Goal: Task Accomplishment & Management: Manage account settings

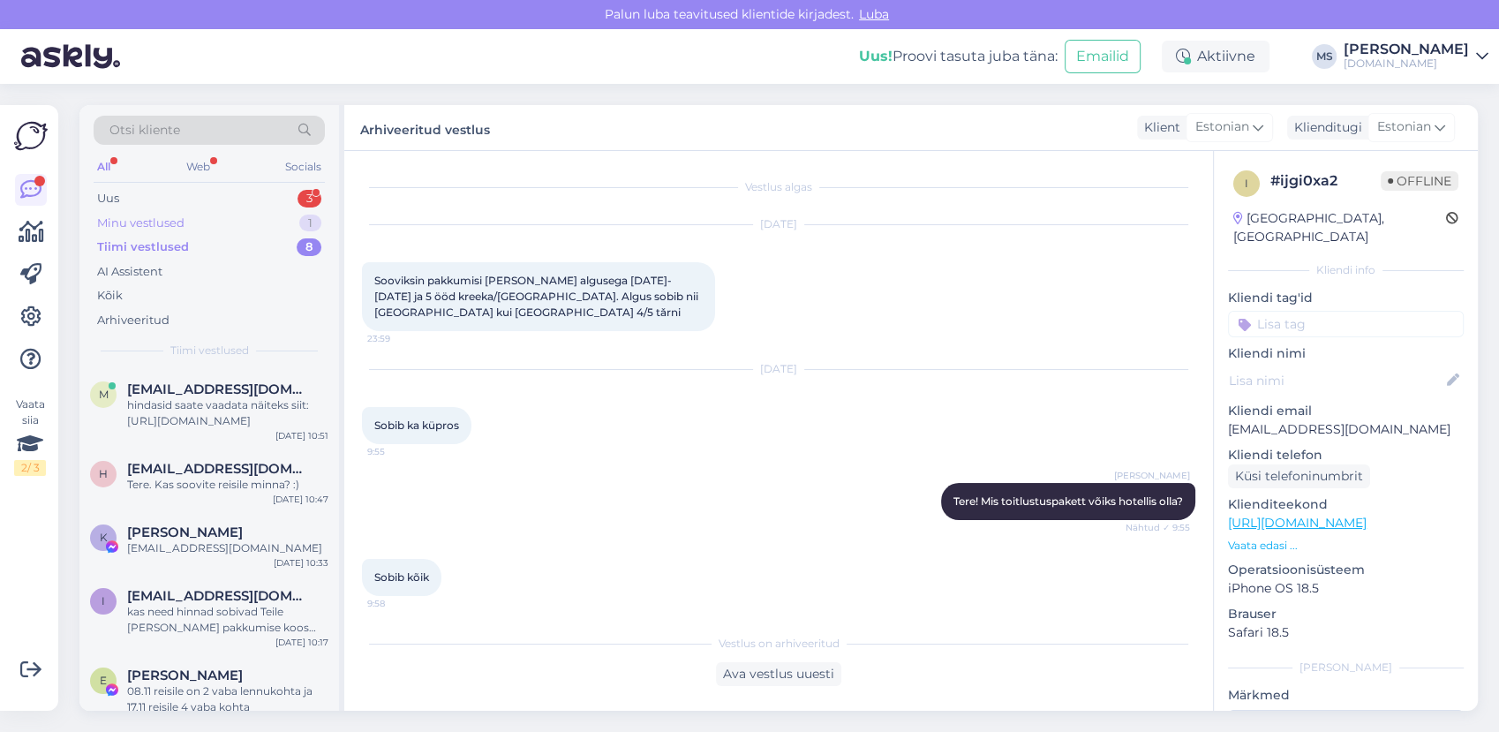
scroll to position [1716, 0]
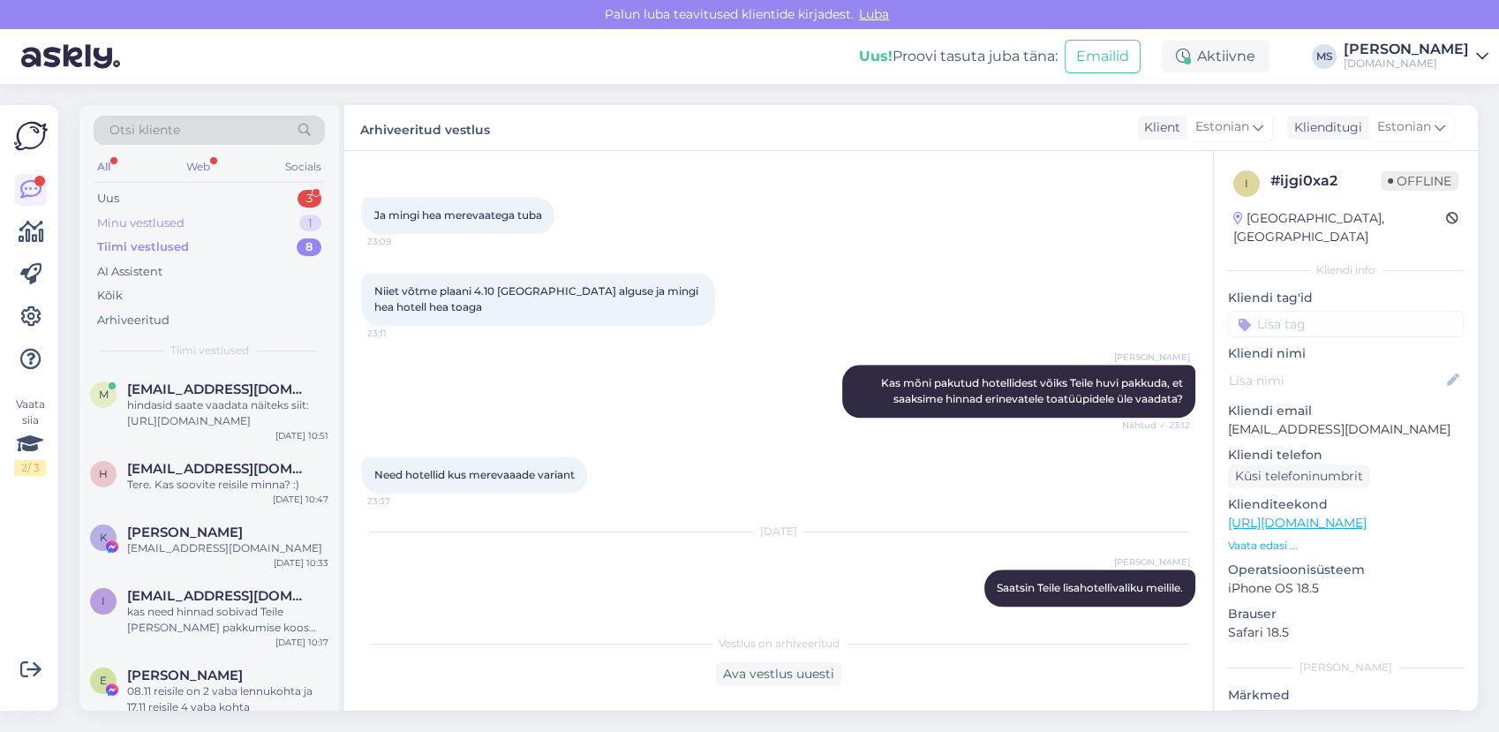
click at [207, 221] on div "Minu vestlused 1" at bounding box center [209, 223] width 231 height 25
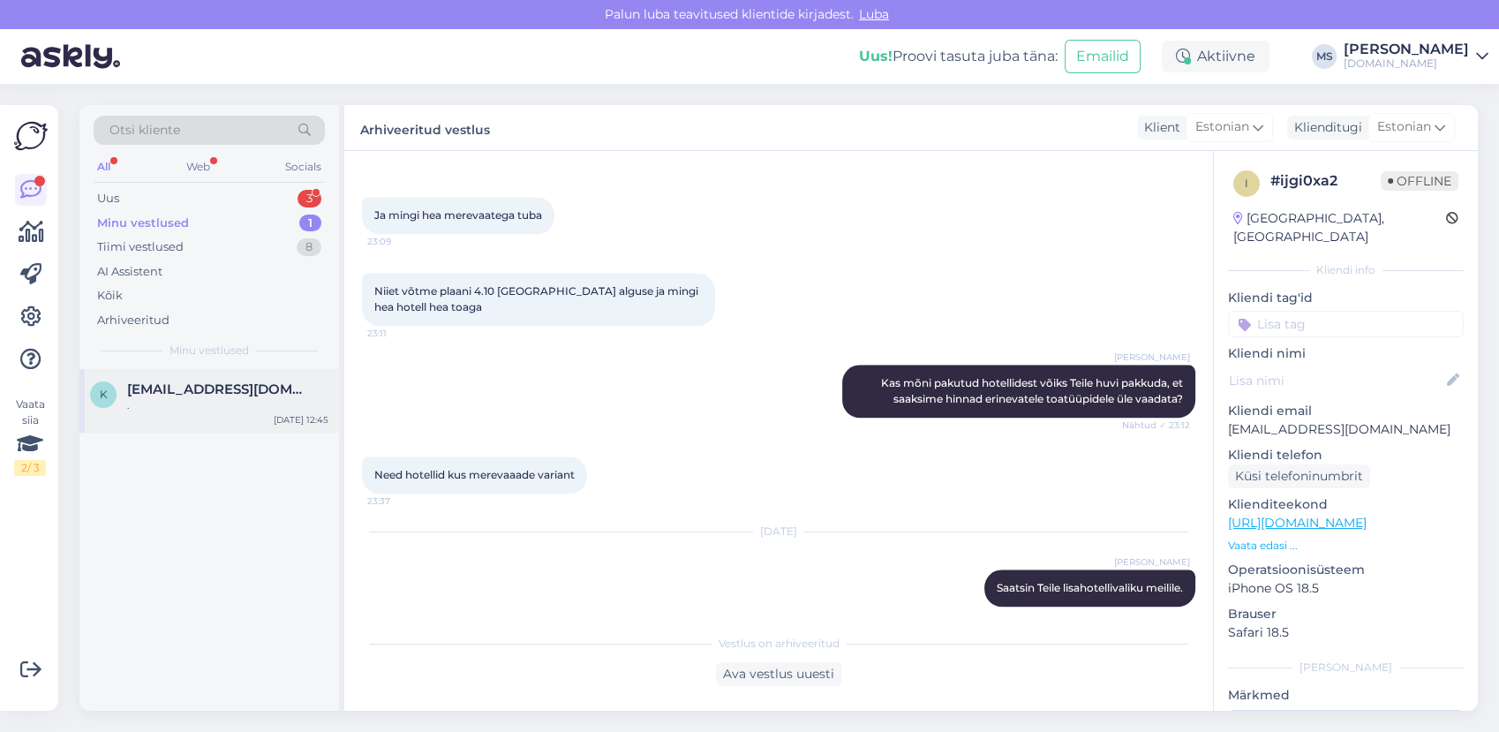
click at [181, 370] on div "k [EMAIL_ADDRESS][DOMAIN_NAME] . [DATE] 12:45" at bounding box center [209, 401] width 260 height 64
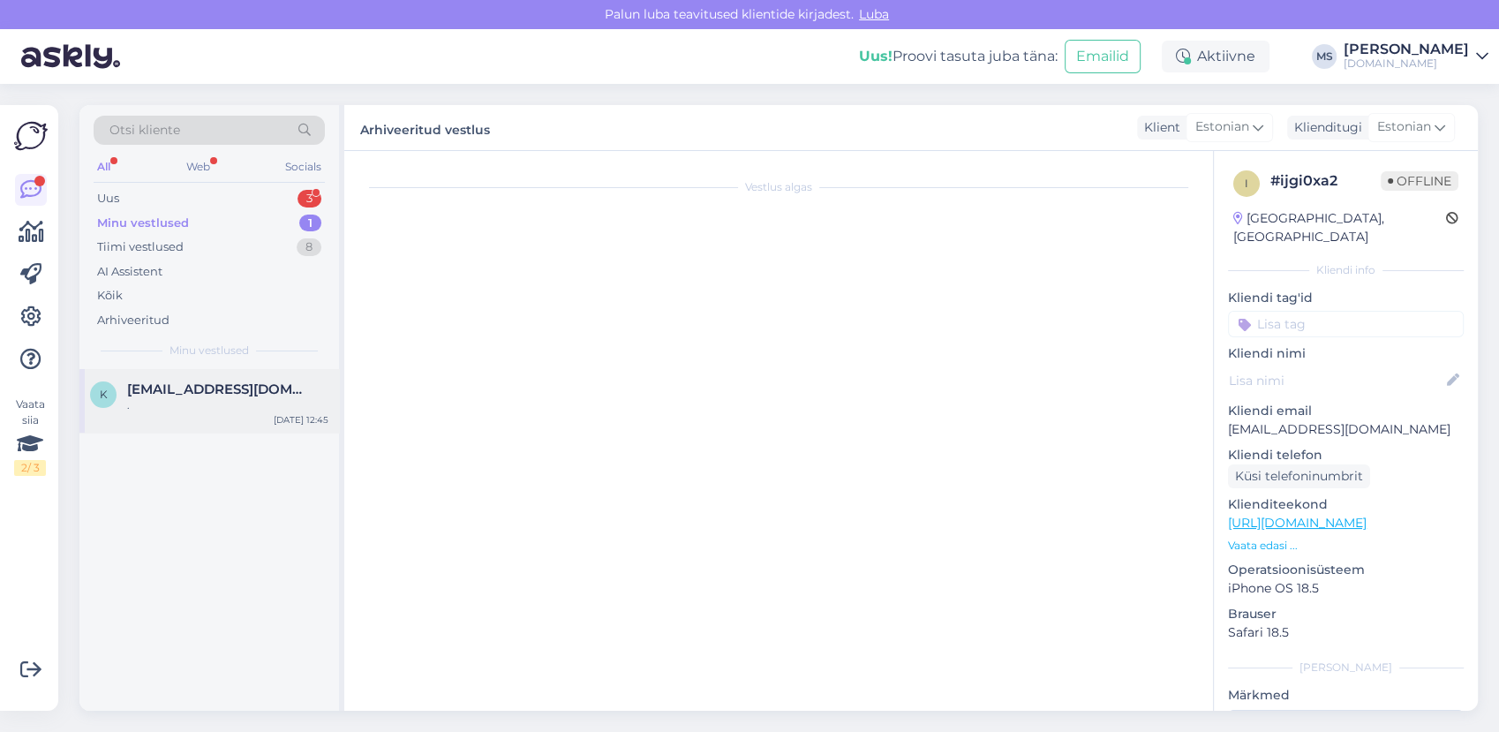
scroll to position [1558, 0]
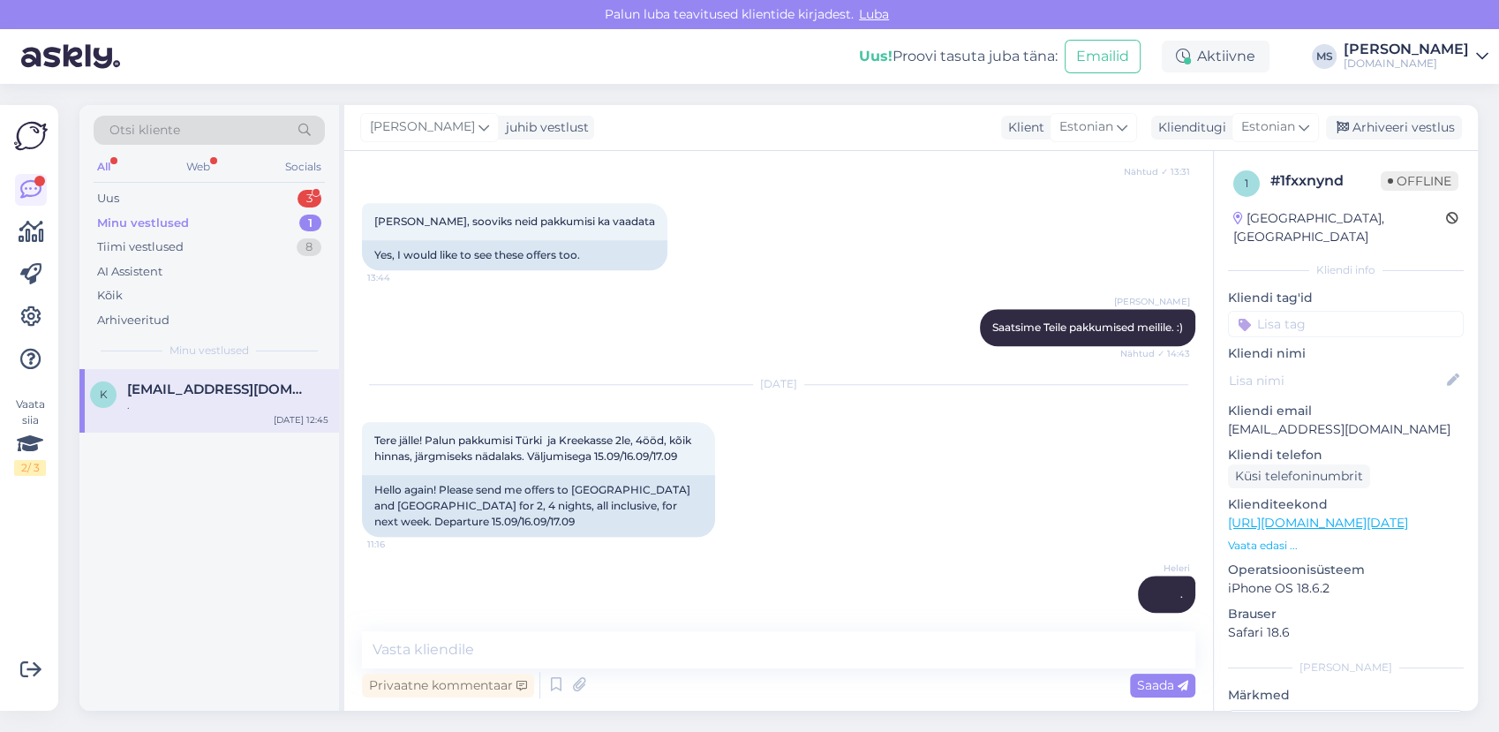
drag, startPoint x: 1313, startPoint y: 406, endPoint x: 1381, endPoint y: 420, distance: 70.3
click at [1381, 420] on div "1 # 1fxxnynd Offline [GEOGRAPHIC_DATA], [GEOGRAPHIC_DATA] Kliendi info Kliendi …" at bounding box center [1346, 523] width 264 height 744
drag, startPoint x: 1390, startPoint y: 399, endPoint x: 1384, endPoint y: 411, distance: 13.8
click at [1384, 420] on p "[EMAIL_ADDRESS][DOMAIN_NAME]" at bounding box center [1346, 429] width 236 height 19
drag, startPoint x: 1384, startPoint y: 411, endPoint x: 1370, endPoint y: 410, distance: 14.2
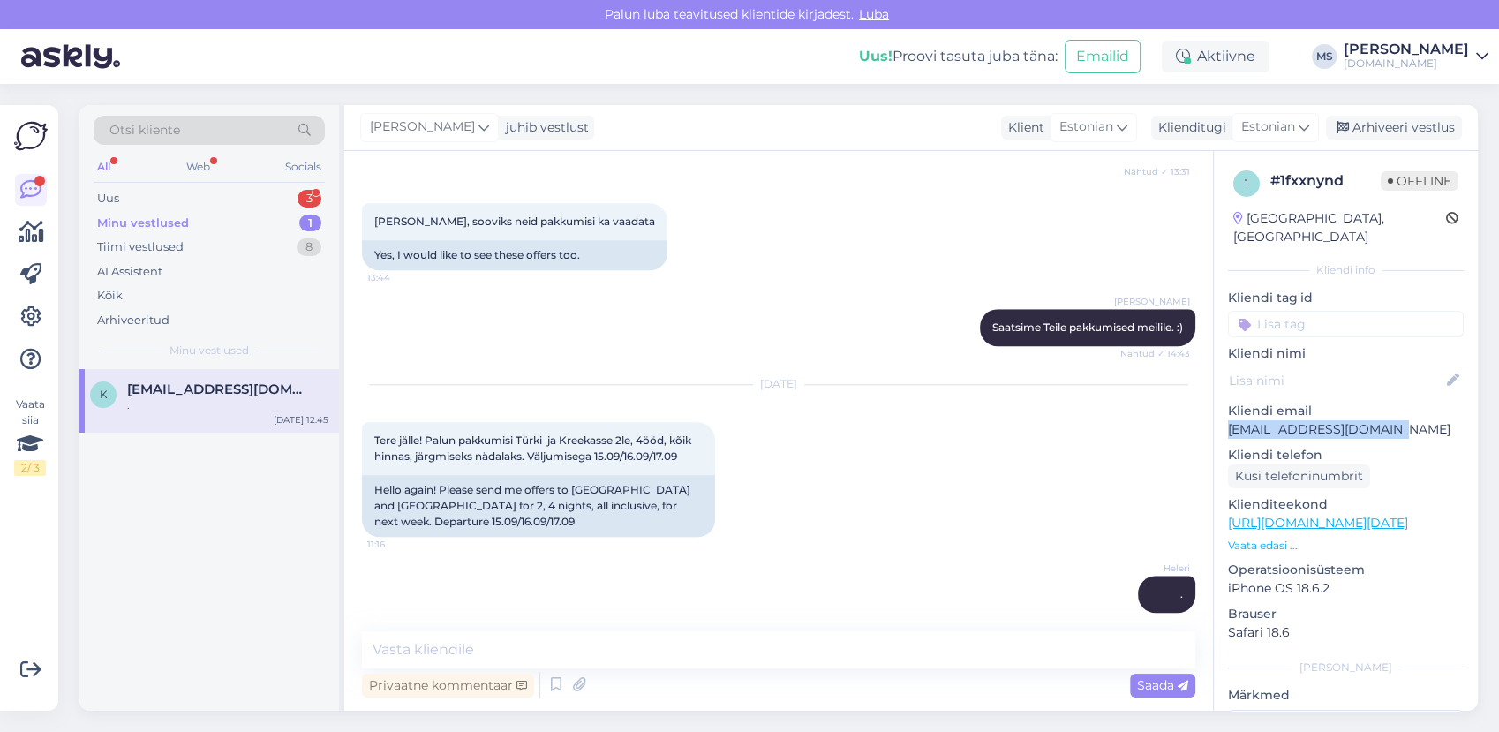
copy div "[EMAIL_ADDRESS][DOMAIN_NAME]"
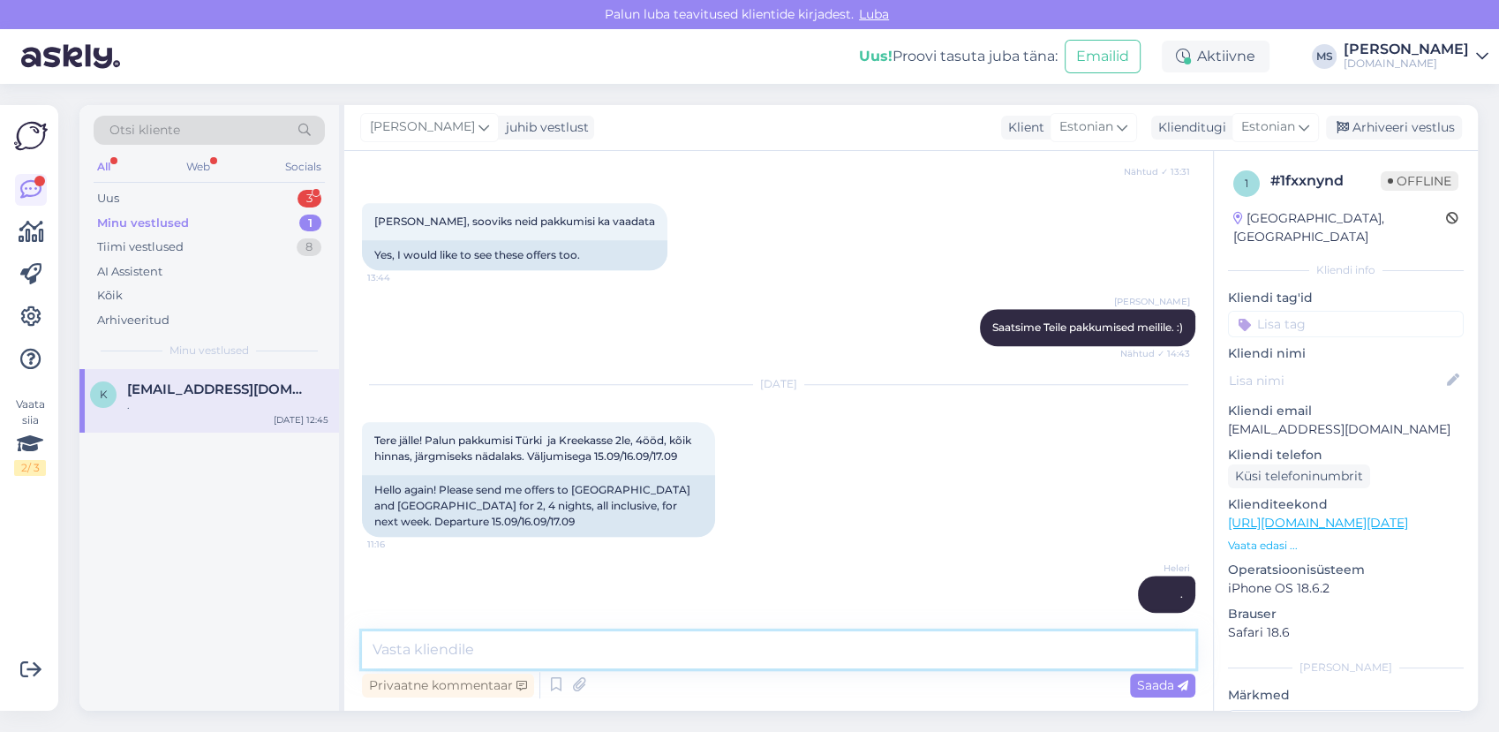
click at [536, 642] on textarea at bounding box center [778, 649] width 833 height 37
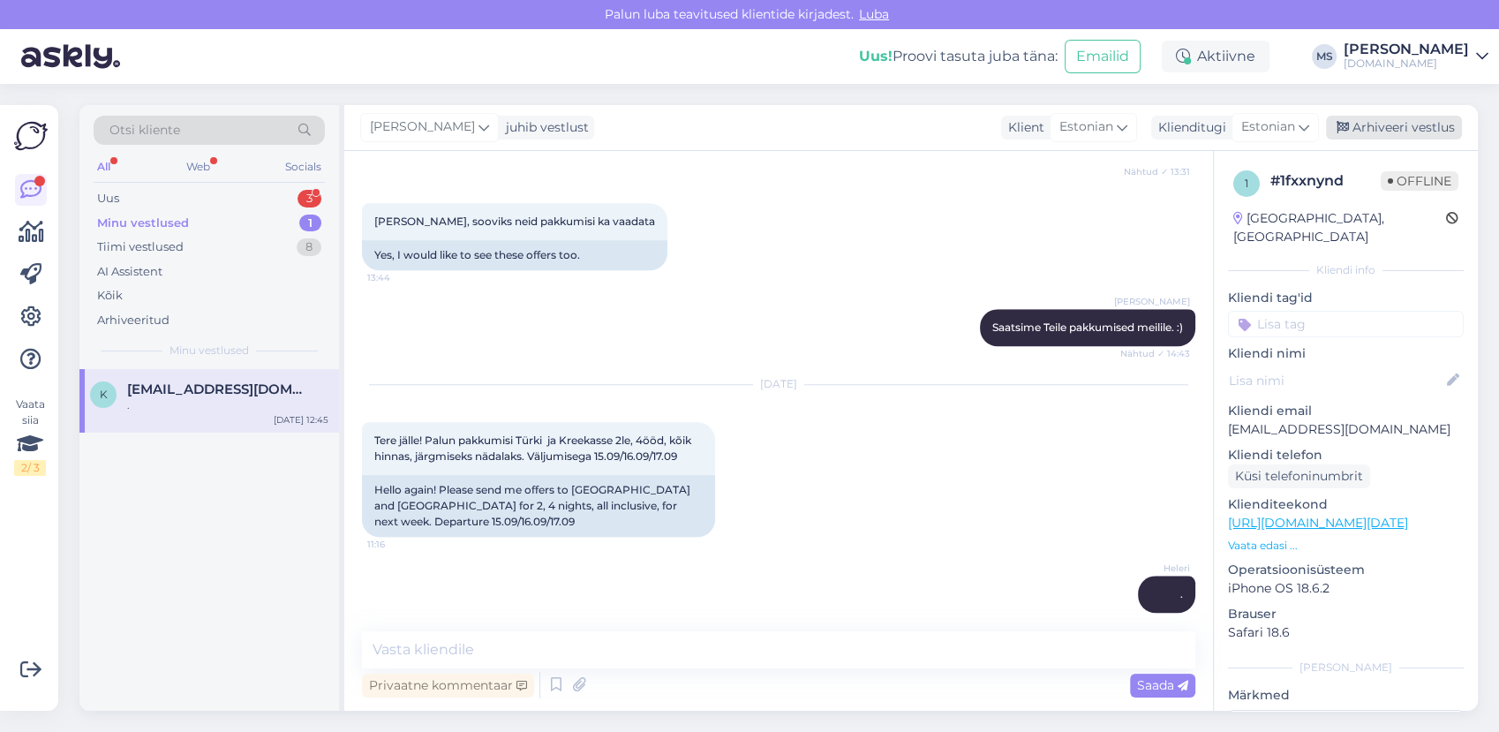
click at [1394, 124] on div "Arhiveeri vestlus" at bounding box center [1394, 128] width 136 height 24
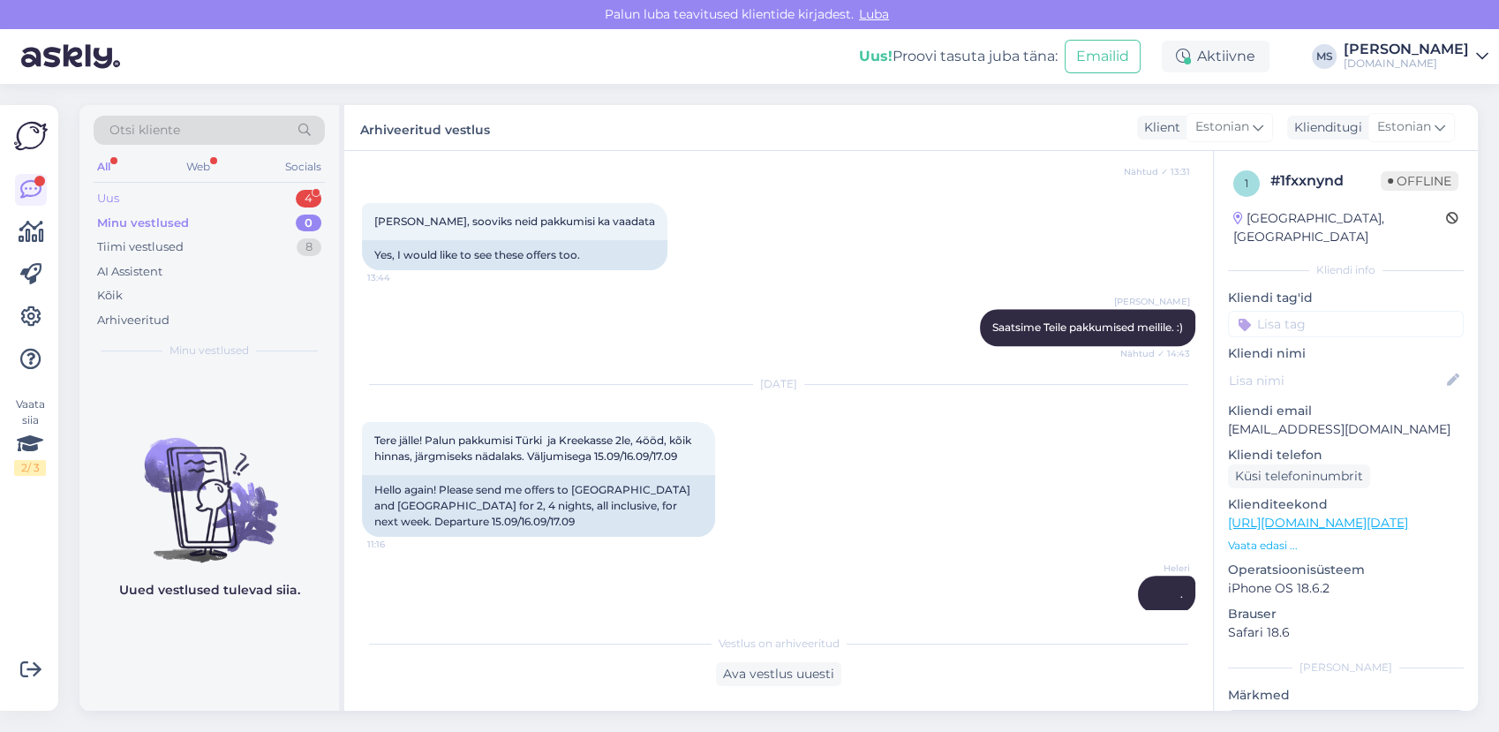
click at [185, 204] on div "Uus 4" at bounding box center [209, 198] width 231 height 25
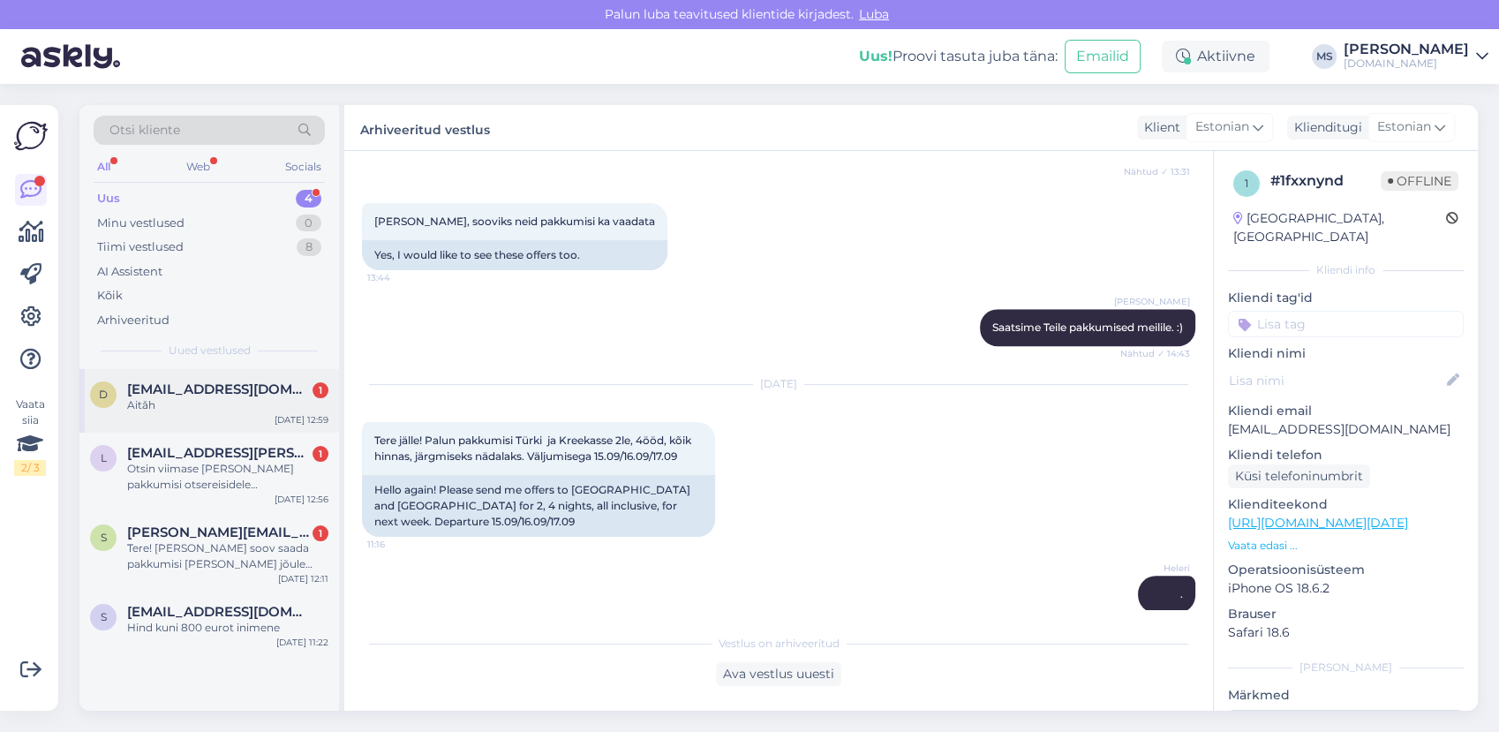
click at [177, 393] on span "[EMAIL_ADDRESS][DOMAIN_NAME]" at bounding box center [219, 389] width 184 height 16
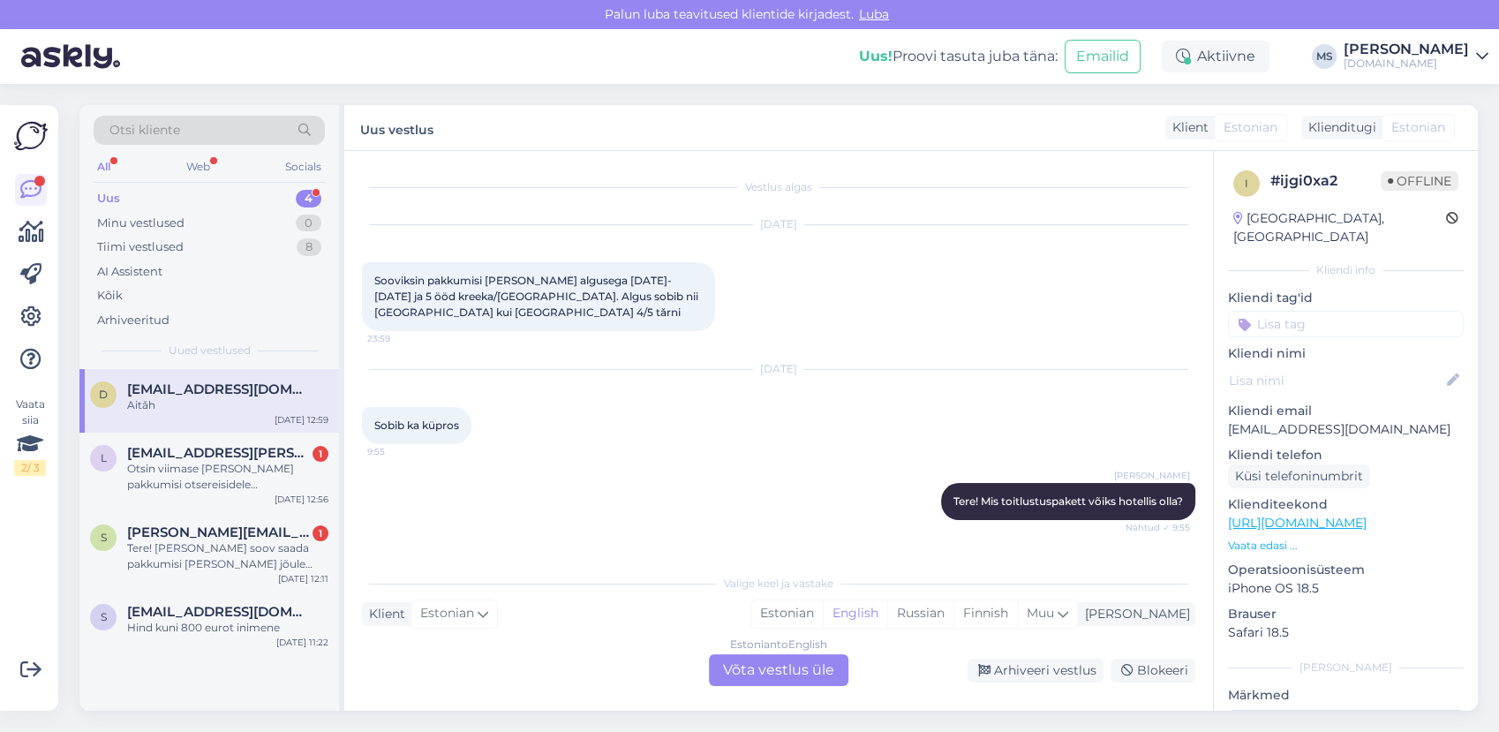
scroll to position [1852, 0]
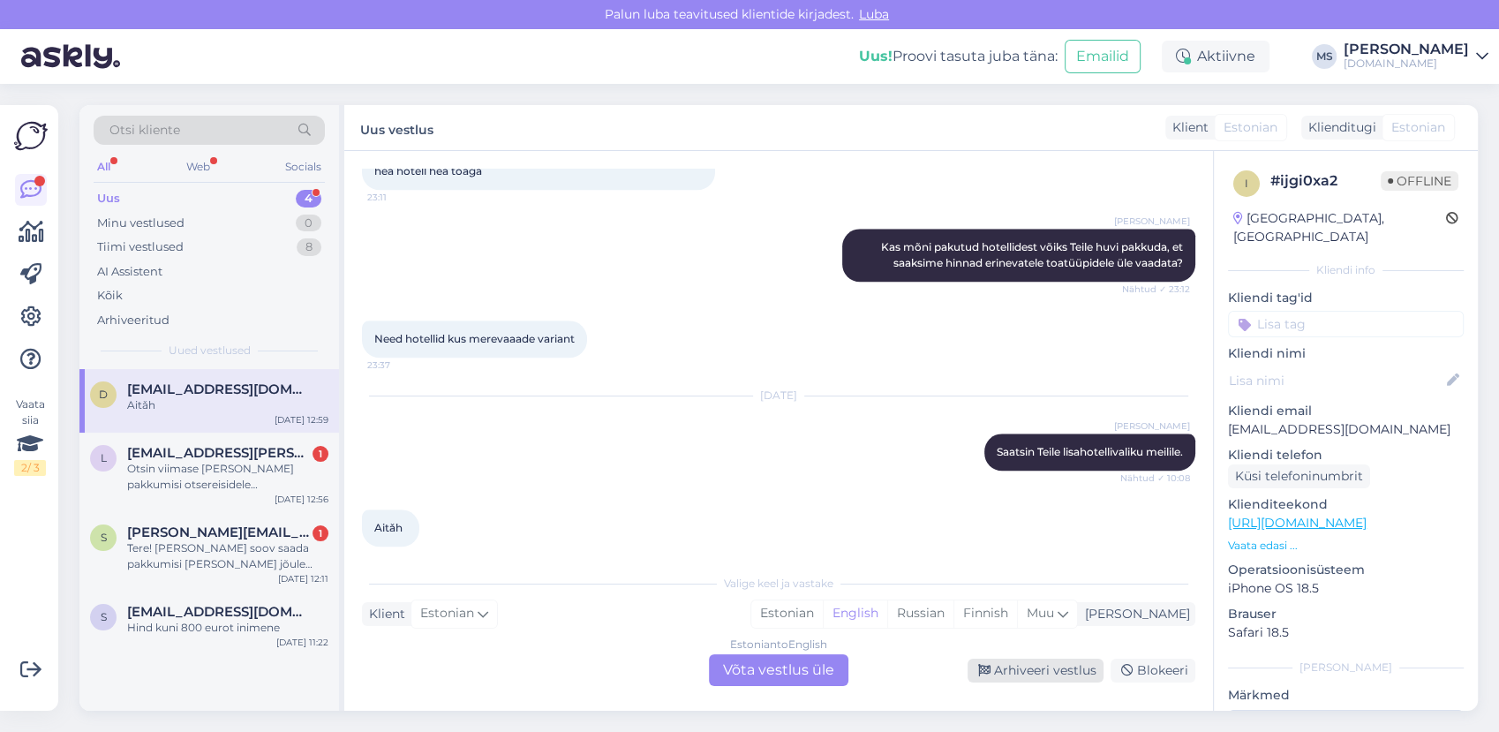
click at [1036, 669] on div "Arhiveeri vestlus" at bounding box center [1035, 670] width 136 height 24
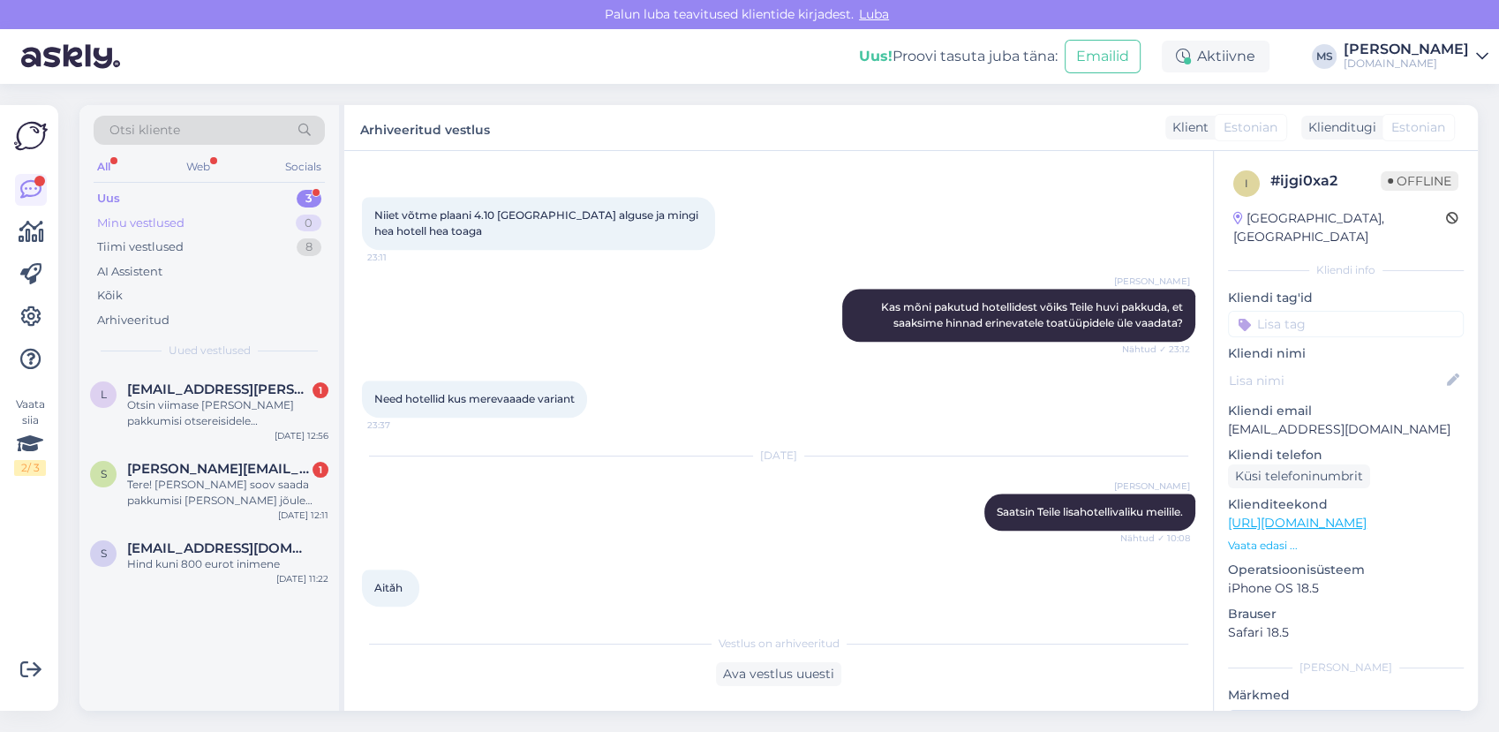
click at [207, 229] on div "Minu vestlused 0" at bounding box center [209, 223] width 231 height 25
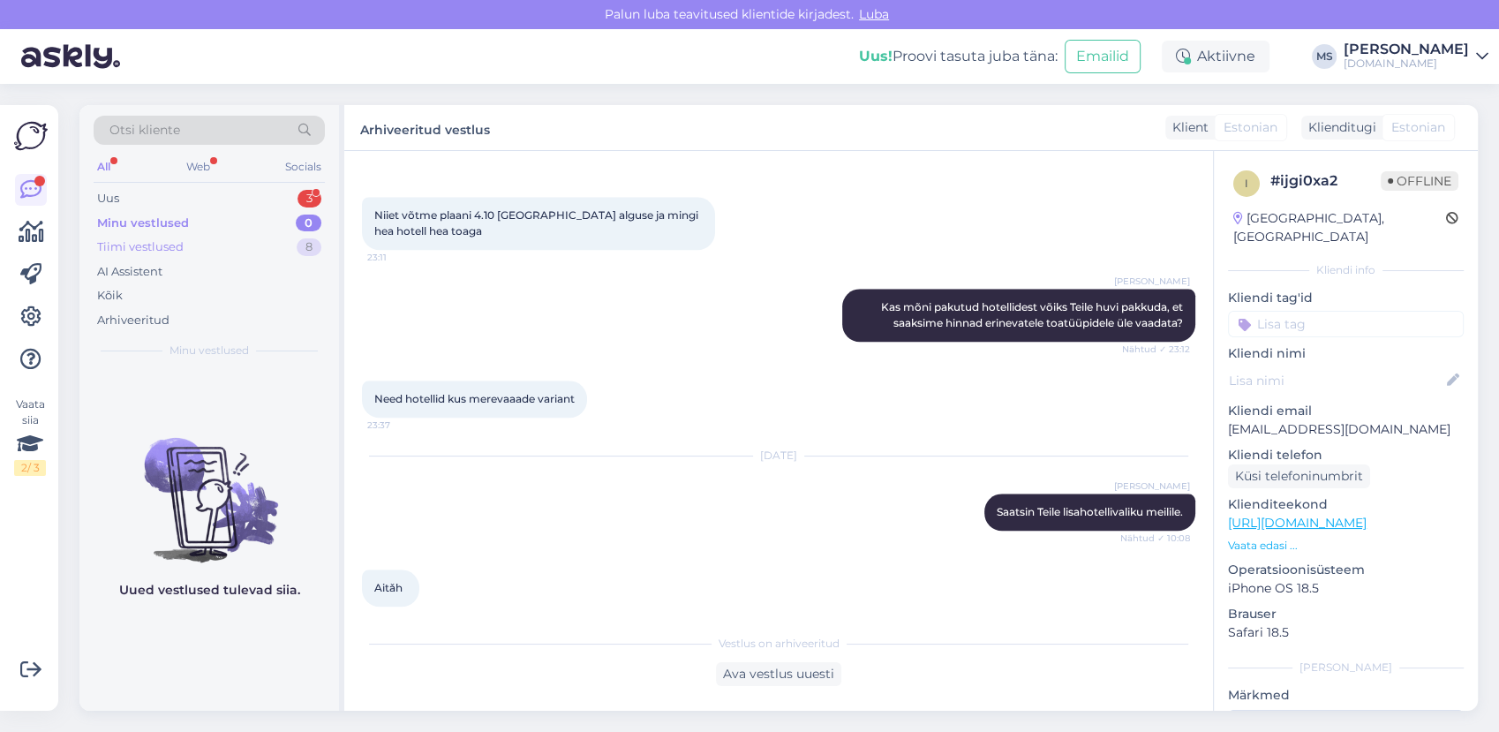
click at [199, 245] on div "Tiimi vestlused 8" at bounding box center [209, 247] width 231 height 25
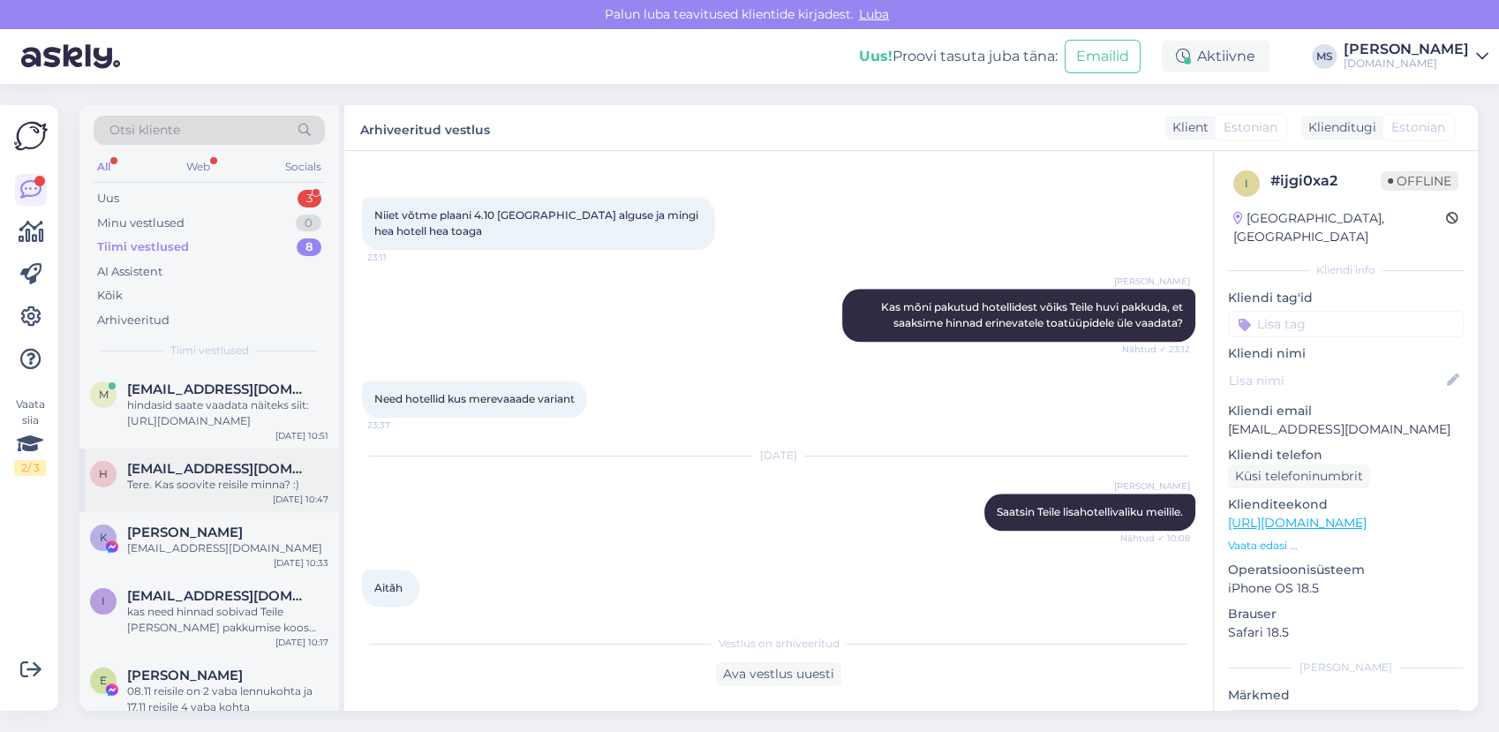
click at [240, 473] on span "[EMAIL_ADDRESS][DOMAIN_NAME]" at bounding box center [219, 469] width 184 height 16
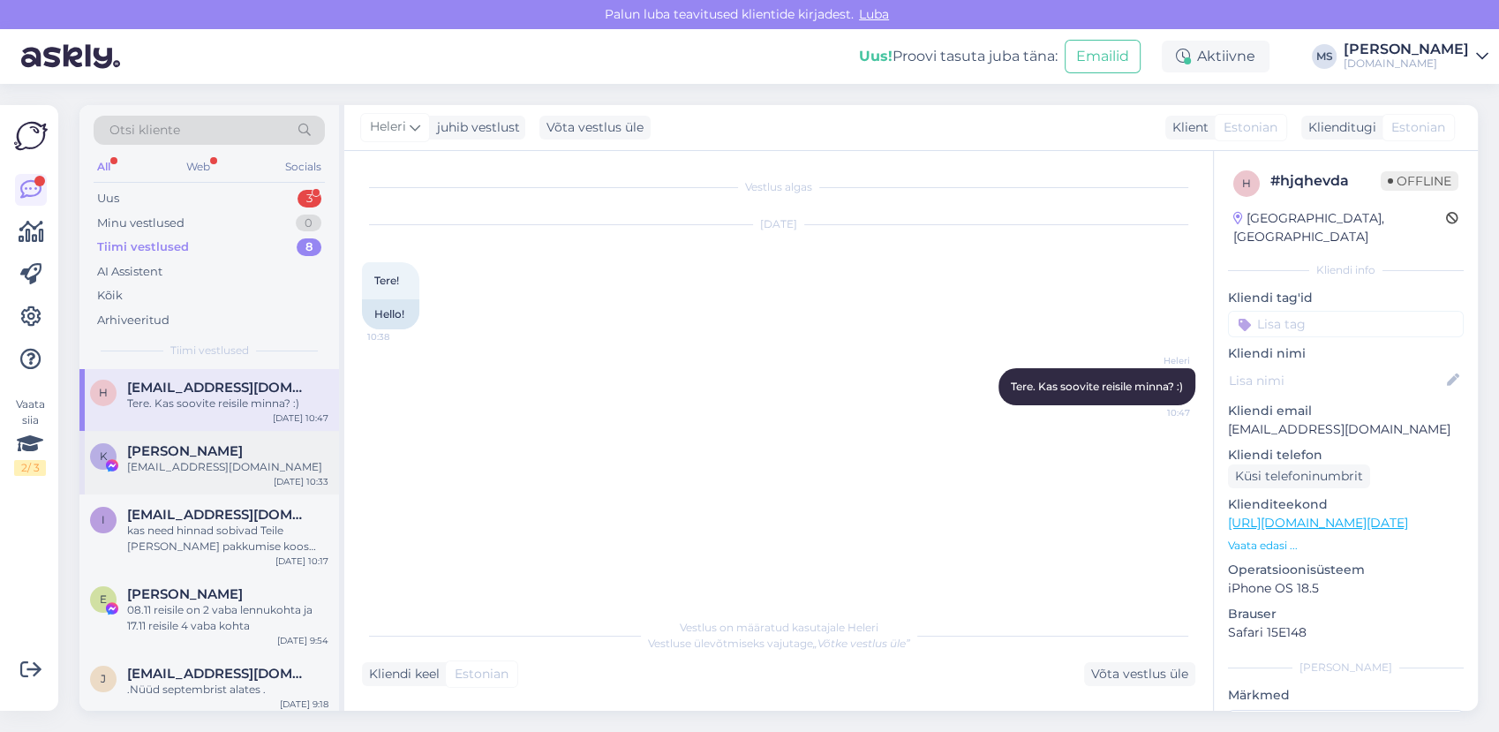
scroll to position [0, 0]
